Goal: Information Seeking & Learning: Learn about a topic

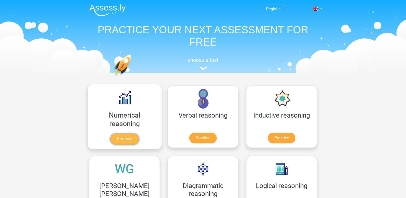
click at [110, 134] on link "Practice" at bounding box center [124, 139] width 29 height 11
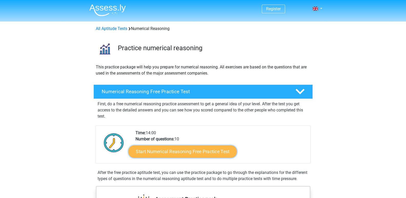
click at [180, 153] on link "Start Numerical Reasoning Free Practice Test" at bounding box center [182, 151] width 108 height 12
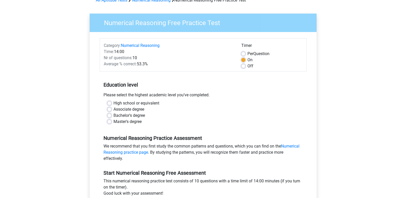
scroll to position [26, 0]
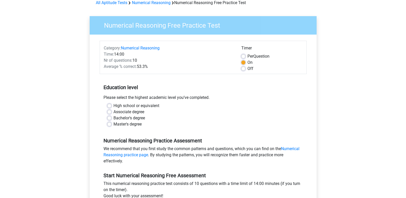
click at [123, 126] on label "Master's degree" at bounding box center [128, 124] width 28 height 6
click at [112, 126] on input "Master's degree" at bounding box center [109, 123] width 4 height 5
radio input "true"
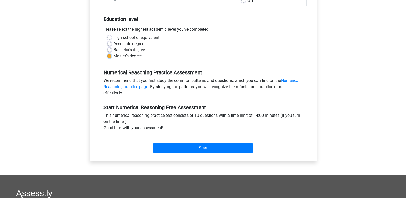
scroll to position [94, 0]
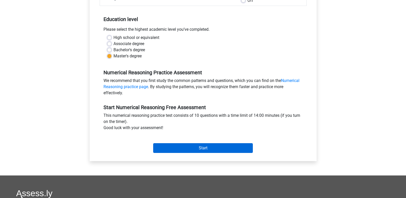
click at [202, 145] on input "Start" at bounding box center [203, 148] width 100 height 10
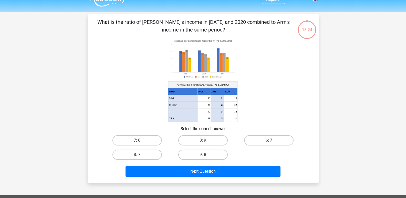
scroll to position [8, 0]
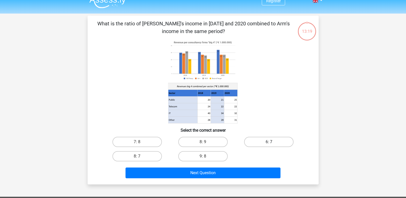
click at [267, 146] on label "6: 7" at bounding box center [268, 142] width 49 height 10
click at [269, 145] on input "6: 7" at bounding box center [270, 143] width 3 height 3
radio input "true"
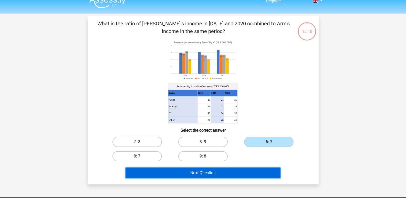
click at [215, 175] on button "Next Question" at bounding box center [203, 173] width 155 height 11
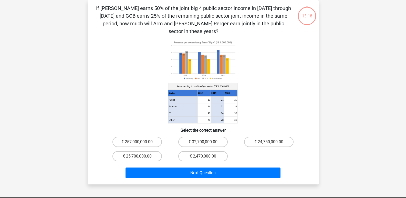
scroll to position [24, 0]
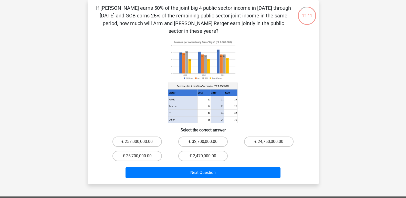
click at [204, 156] on input "€ 2,470,000.00" at bounding box center [204, 157] width 3 height 3
radio input "true"
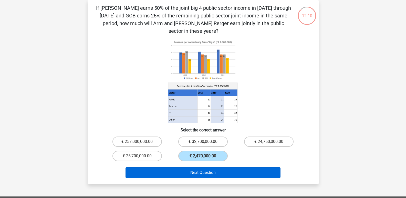
click at [209, 170] on button "Next Question" at bounding box center [203, 172] width 155 height 11
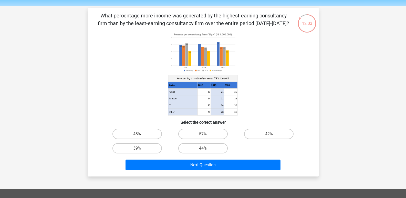
scroll to position [16, 0]
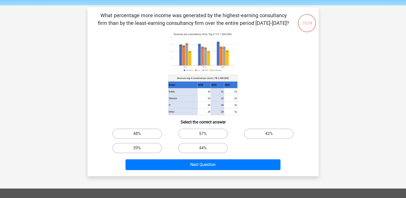
click at [139, 148] on input "39%" at bounding box center [138, 149] width 3 height 3
radio input "true"
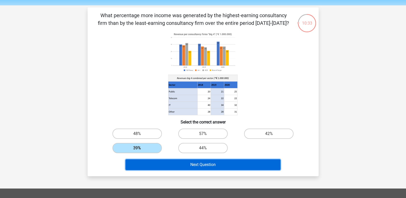
click at [213, 169] on button "Next Question" at bounding box center [203, 164] width 155 height 11
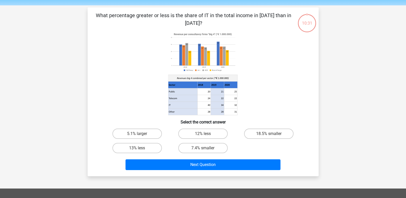
scroll to position [24, 0]
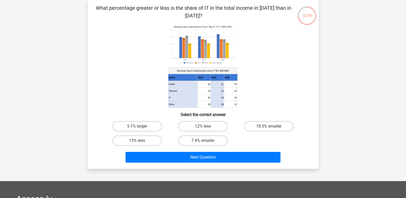
click at [205, 128] on input "12% less" at bounding box center [204, 127] width 3 height 3
radio input "true"
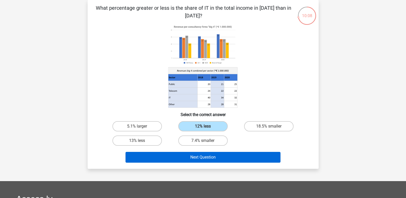
click at [210, 160] on button "Next Question" at bounding box center [203, 157] width 155 height 11
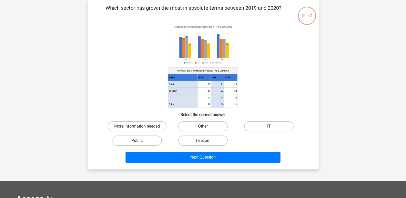
click at [144, 142] on label "Public" at bounding box center [137, 141] width 49 height 10
click at [140, 142] on input "Public" at bounding box center [138, 142] width 3 height 3
radio input "true"
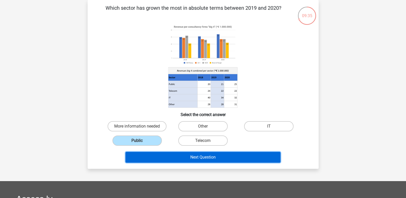
click at [212, 160] on button "Next Question" at bounding box center [203, 157] width 155 height 11
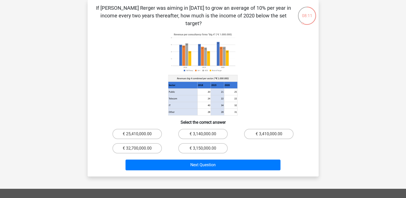
click at [205, 134] on input "€ 3,140,000.00" at bounding box center [204, 135] width 3 height 3
radio input "true"
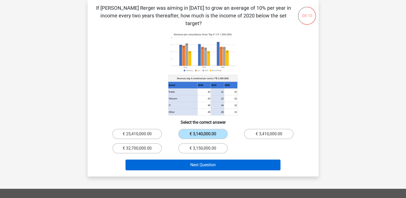
click at [213, 160] on button "Next Question" at bounding box center [203, 165] width 155 height 11
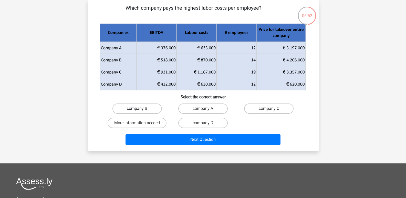
click at [146, 109] on label "company B" at bounding box center [137, 109] width 49 height 10
click at [140, 109] on input "company B" at bounding box center [138, 110] width 3 height 3
radio input "true"
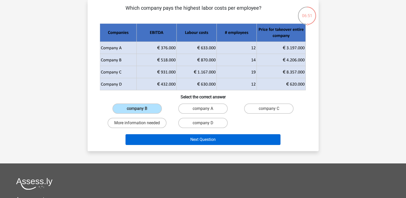
click at [205, 142] on button "Next Question" at bounding box center [203, 139] width 155 height 11
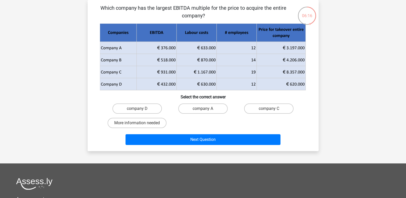
click at [131, 123] on label "More information needed" at bounding box center [137, 123] width 59 height 10
click at [137, 123] on input "More information needed" at bounding box center [138, 124] width 3 height 3
radio input "true"
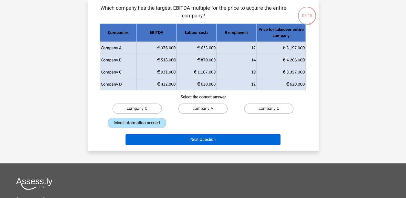
click at [182, 141] on button "Next Question" at bounding box center [203, 139] width 155 height 11
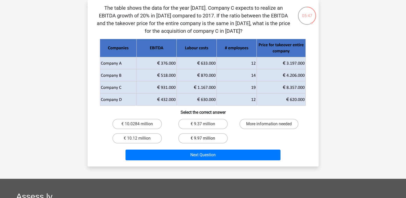
click at [197, 139] on label "€ 9.97 million" at bounding box center [202, 138] width 49 height 10
click at [203, 139] on input "€ 9.97 million" at bounding box center [204, 139] width 3 height 3
radio input "true"
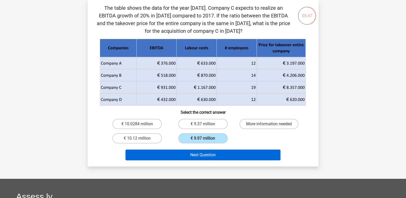
click at [211, 159] on button "Next Question" at bounding box center [203, 155] width 155 height 11
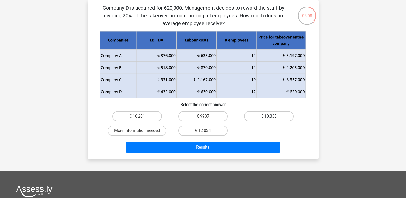
click at [274, 116] on label "€ 10,333" at bounding box center [268, 116] width 49 height 10
click at [273, 116] on input "€ 10,333" at bounding box center [270, 117] width 3 height 3
radio input "true"
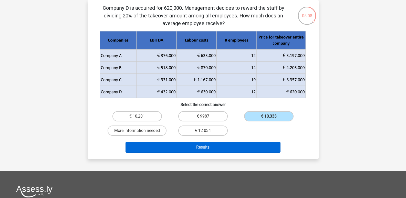
click at [237, 152] on button "Results" at bounding box center [203, 147] width 155 height 11
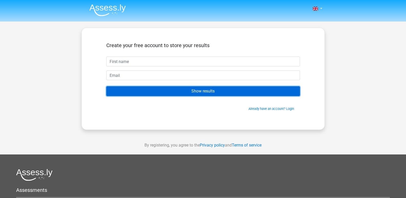
click at [202, 93] on input "Show results" at bounding box center [203, 91] width 194 height 10
